Goal: Information Seeking & Learning: Learn about a topic

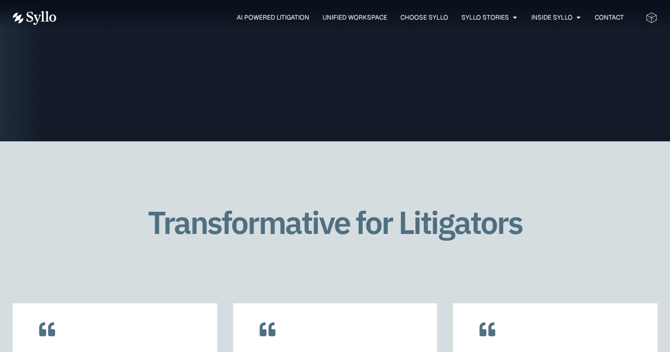
scroll to position [1976, 0]
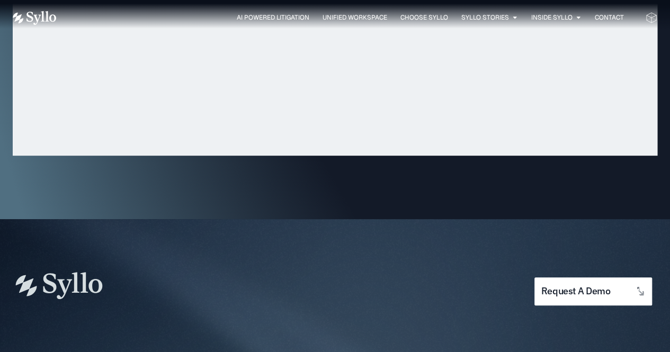
scroll to position [3291, 0]
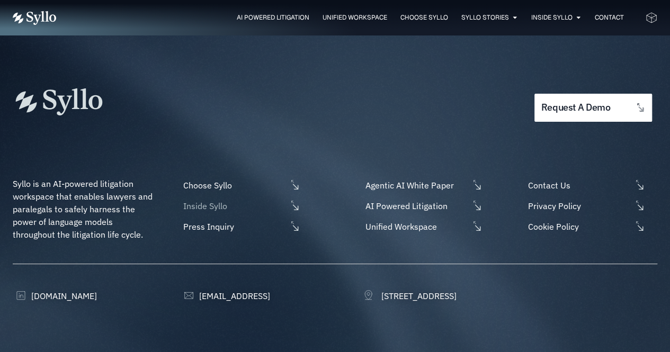
click at [215, 200] on li "Inside Syllo" at bounding box center [241, 208] width 120 height 17
click at [217, 200] on span "Inside Syllo" at bounding box center [234, 206] width 106 height 13
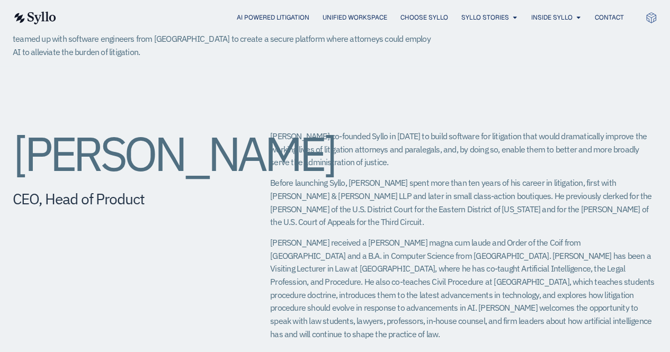
scroll to position [282, 0]
